Goal: Task Accomplishment & Management: Use online tool/utility

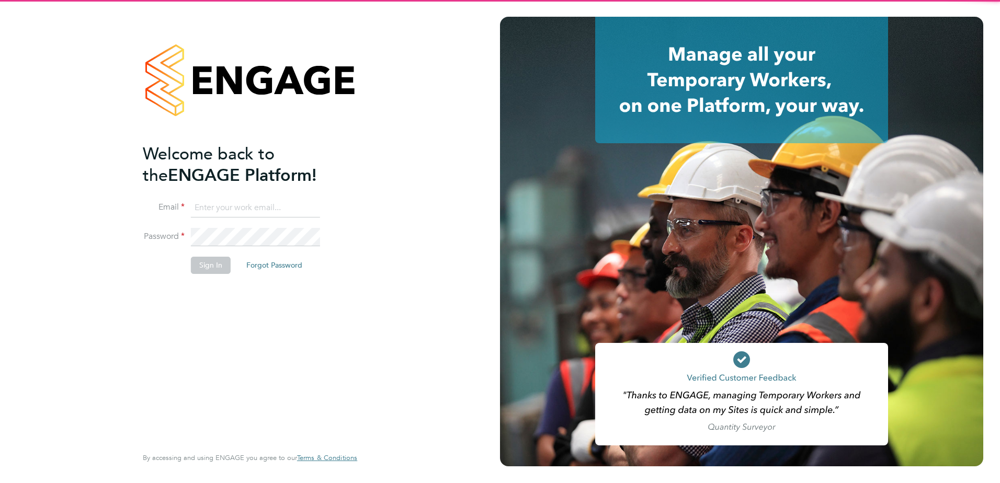
click at [274, 201] on input at bounding box center [255, 208] width 129 height 19
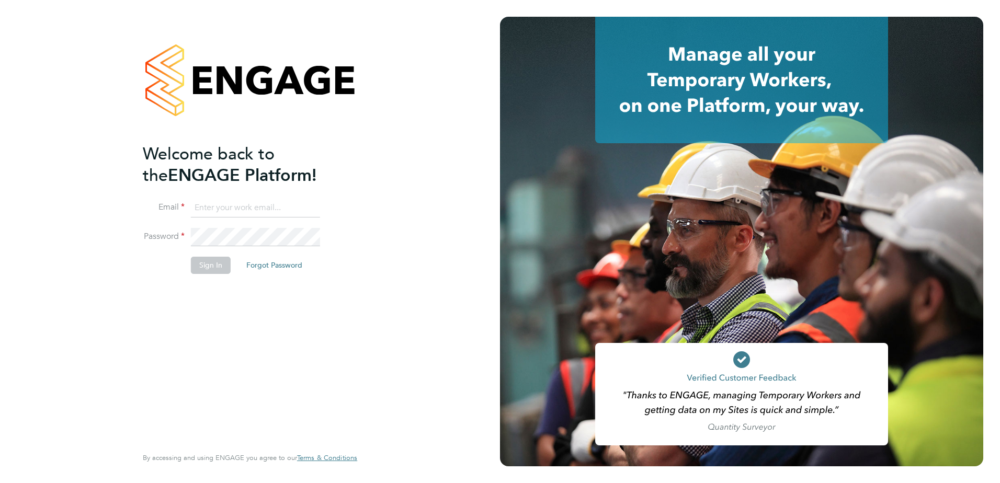
type input "alicia.diyyo@outlook.com"
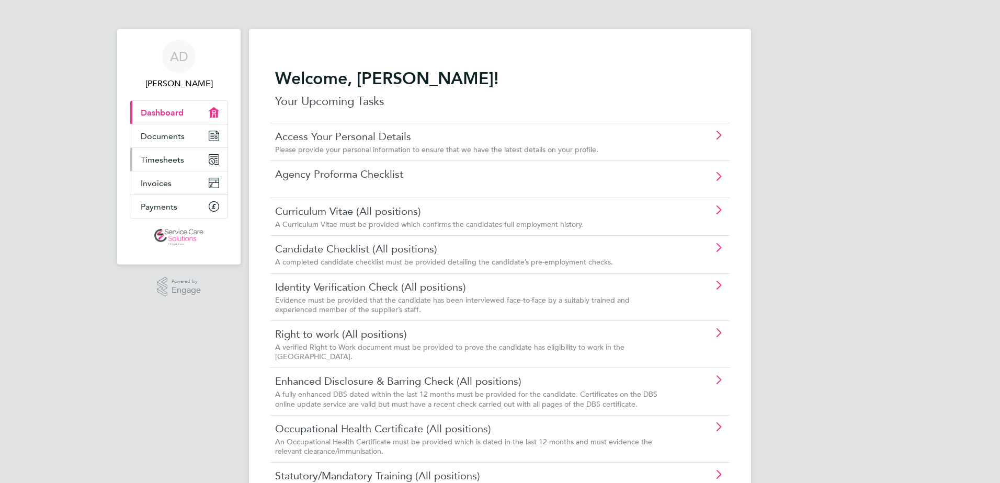
click at [188, 163] on link "Timesheets" at bounding box center [178, 159] width 97 height 23
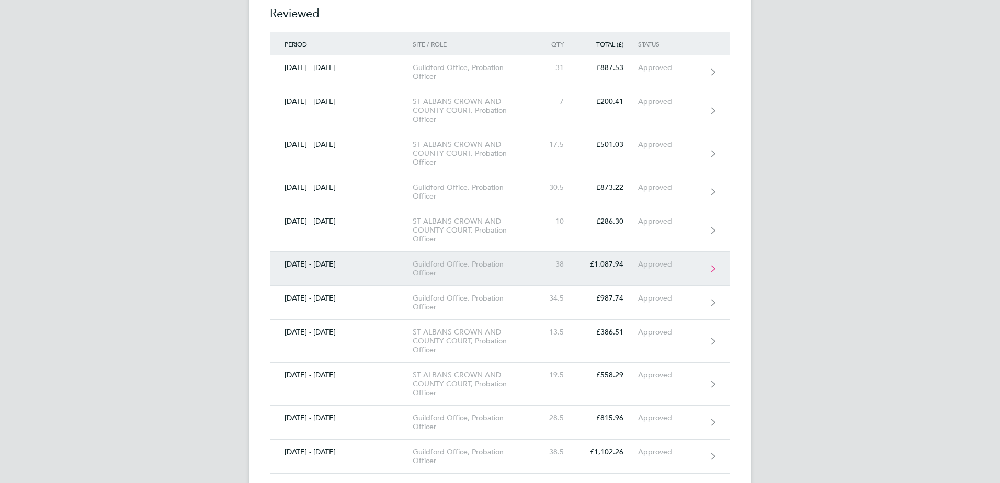
scroll to position [366, 0]
